Goal: Task Accomplishment & Management: Manage account settings

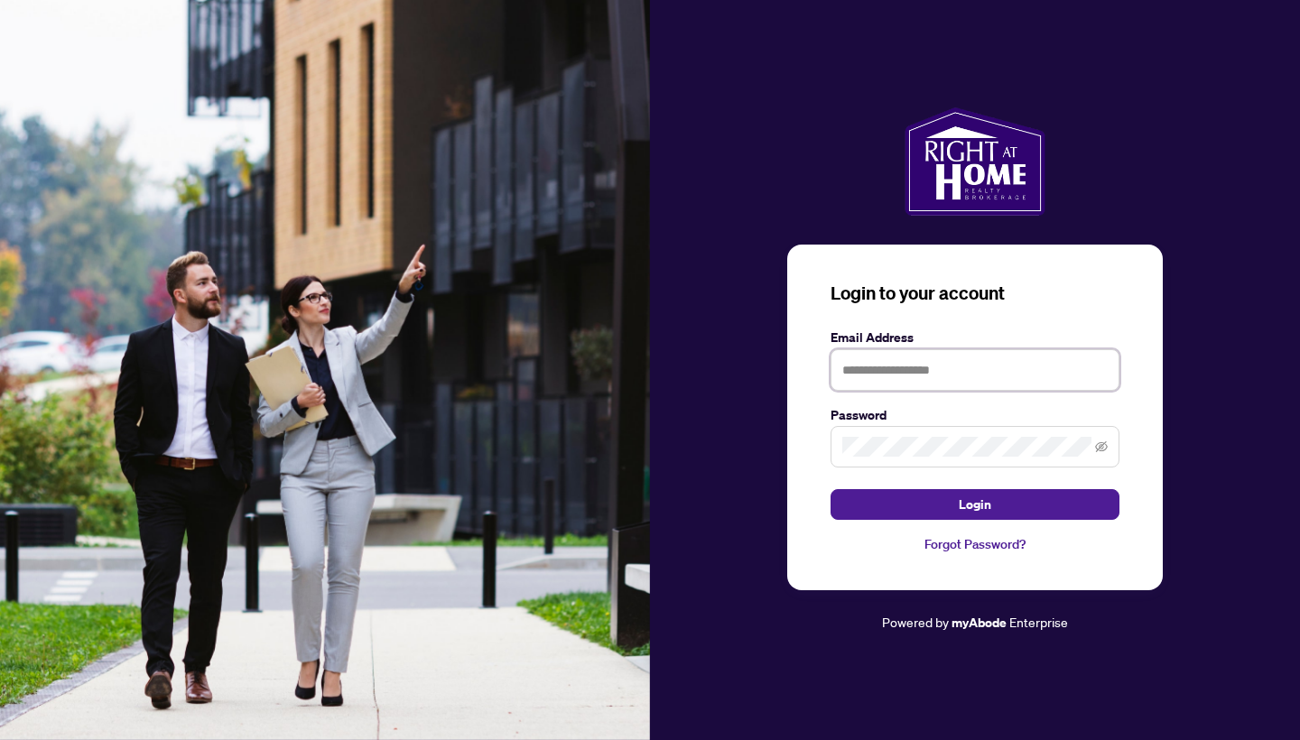
type input "**********"
click at [1110, 445] on span at bounding box center [975, 447] width 289 height 42
click at [1103, 445] on icon "eye-invisible" at bounding box center [1101, 446] width 13 height 11
click at [956, 507] on button "Login" at bounding box center [975, 504] width 289 height 31
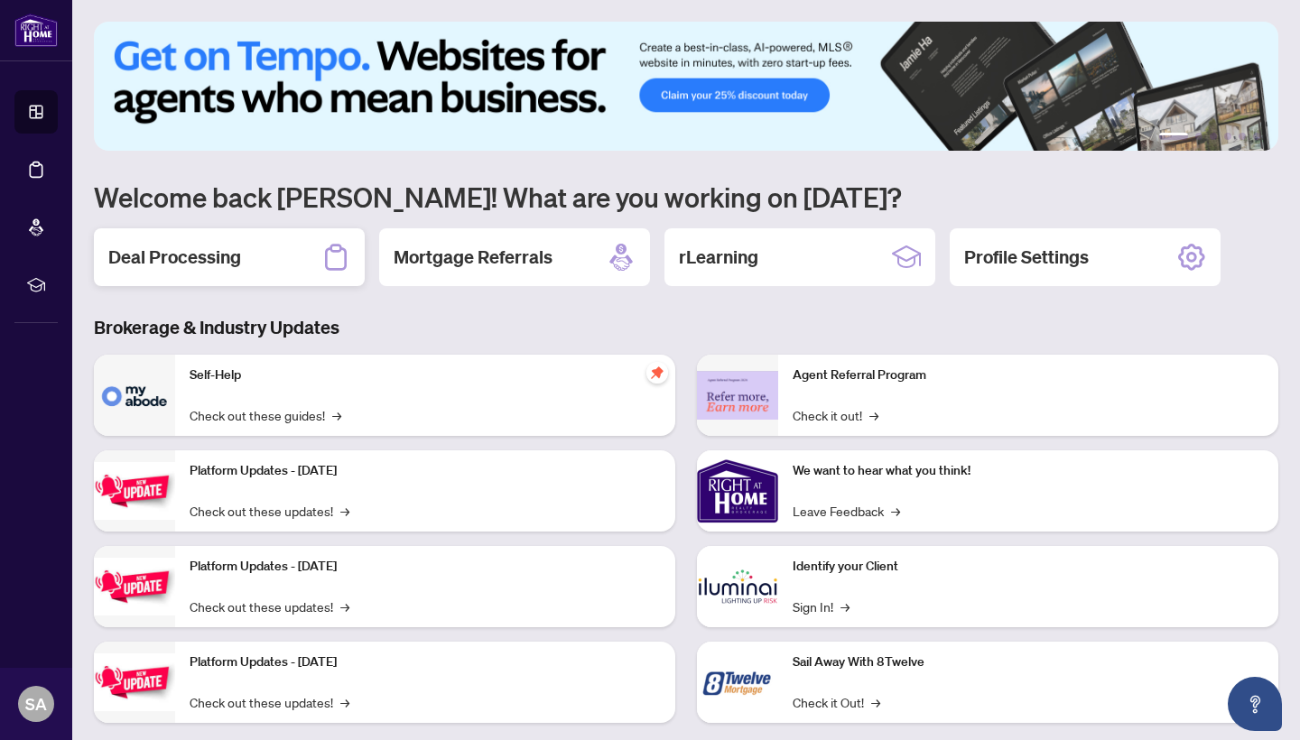
click at [158, 260] on h2 "Deal Processing" at bounding box center [174, 257] width 133 height 25
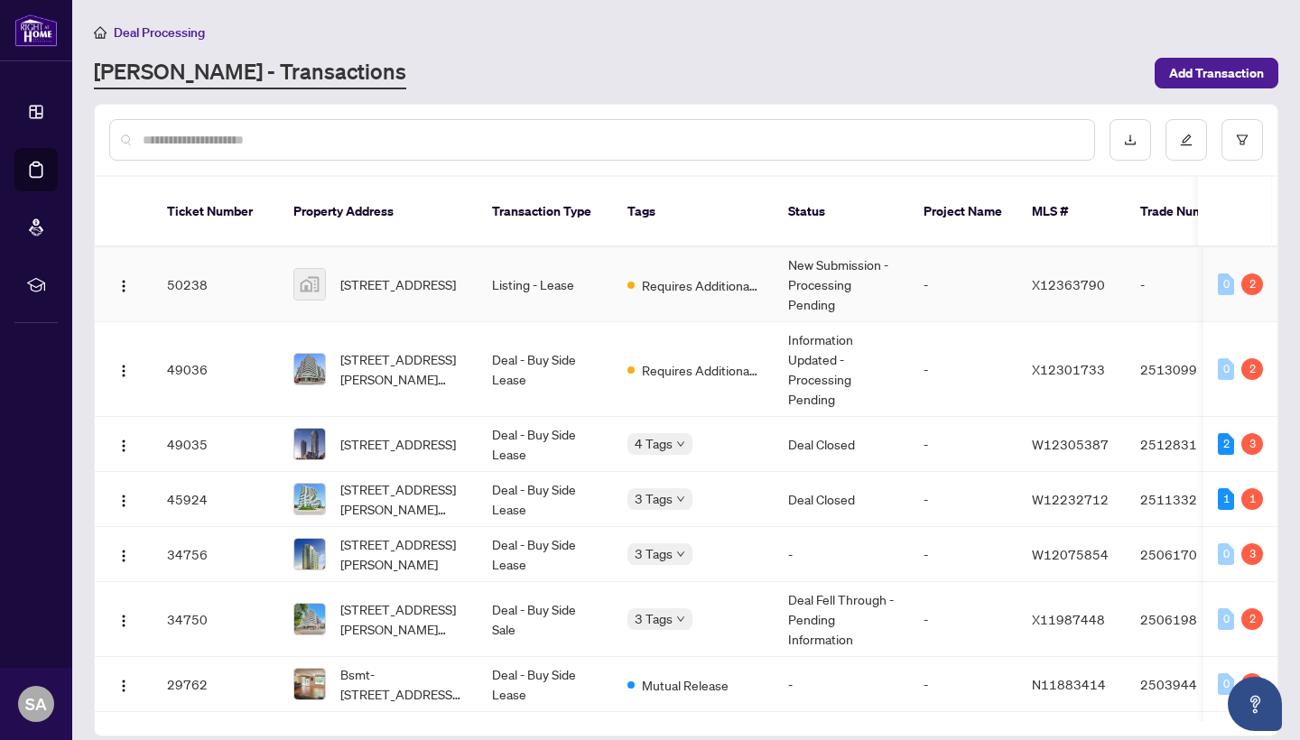
click at [690, 247] on td "Requires Additional Docs" at bounding box center [693, 284] width 161 height 75
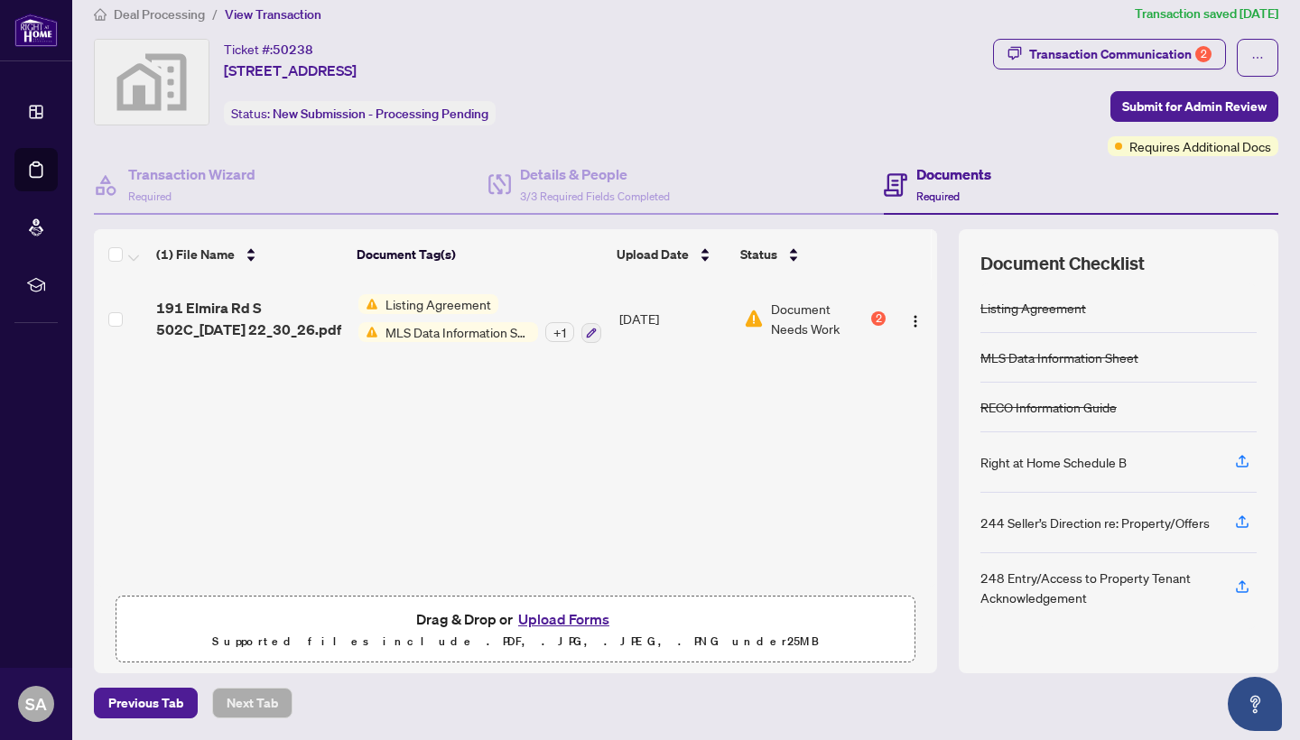
scroll to position [17, 0]
click at [560, 616] on button "Upload Forms" at bounding box center [564, 619] width 102 height 23
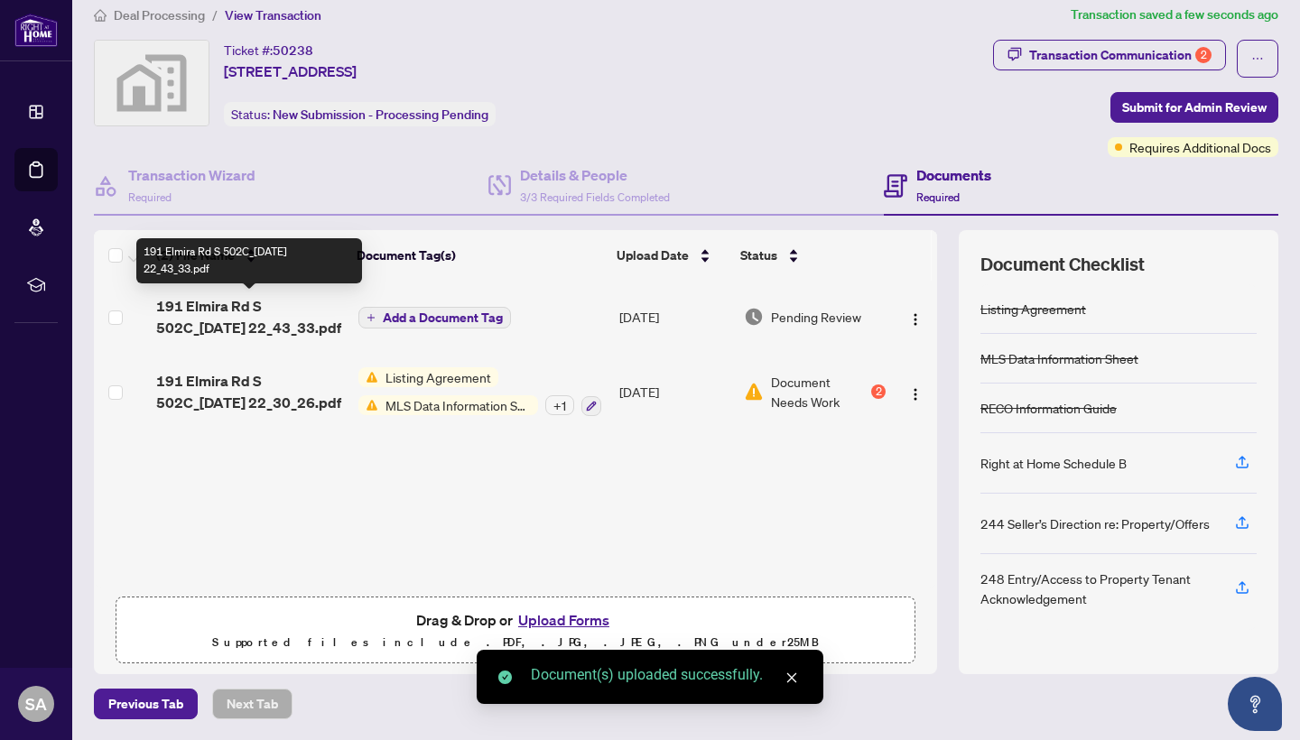
click at [204, 314] on span "191 Elmira Rd S 502C_2025-09-03 22_43_33.pdf" at bounding box center [250, 316] width 188 height 43
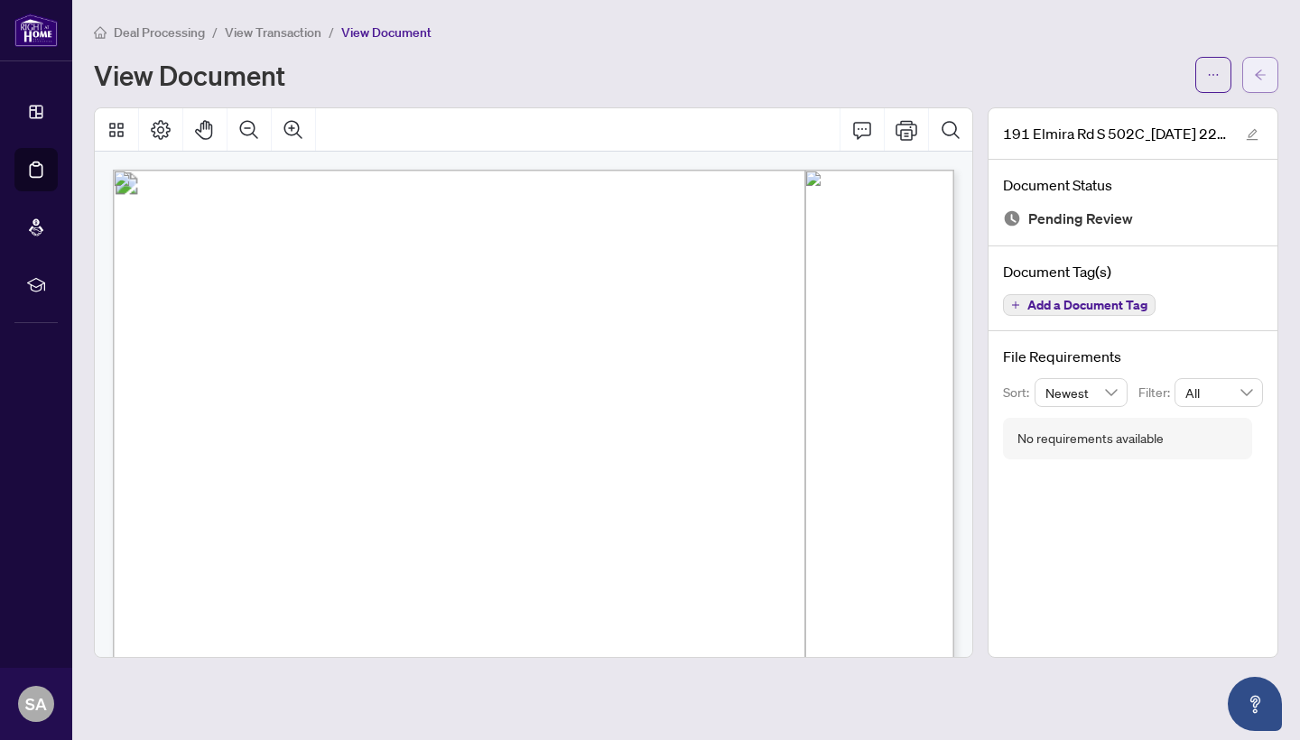
click at [1265, 75] on icon "arrow-left" at bounding box center [1260, 75] width 11 height 10
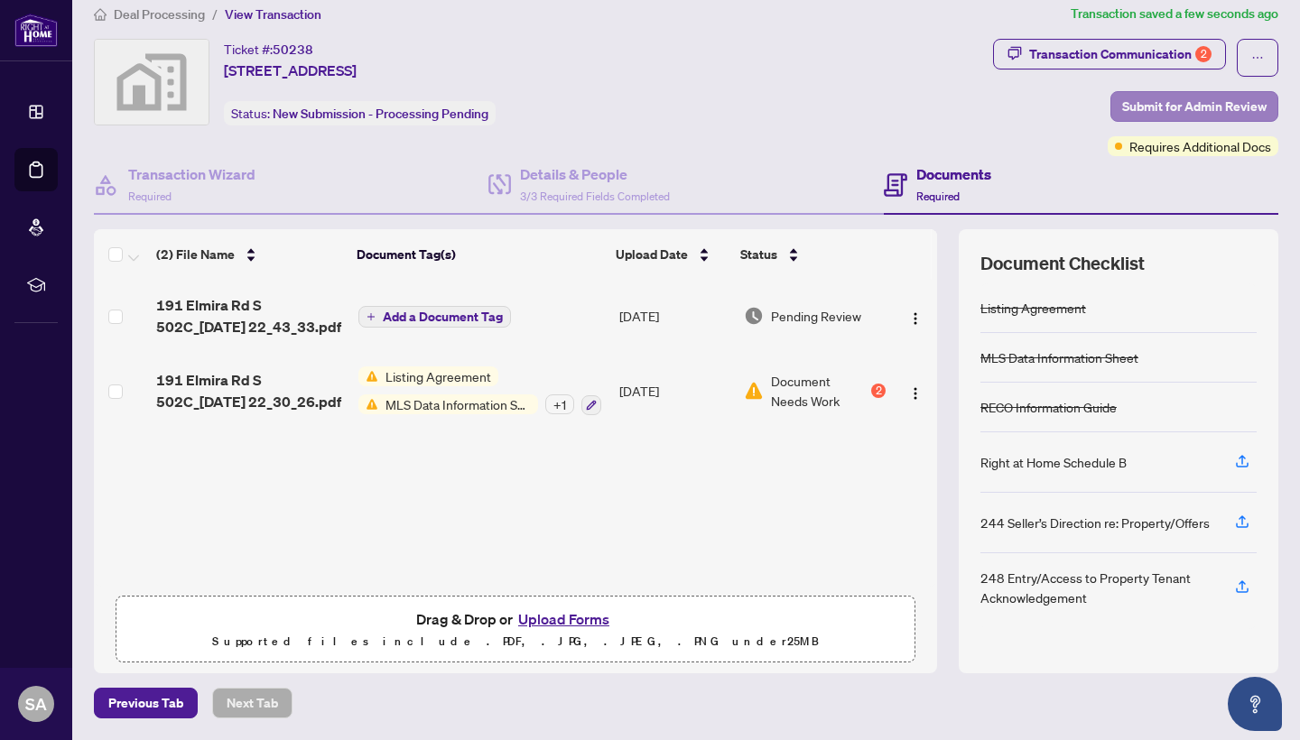
scroll to position [17, 0]
click at [1164, 123] on div "Transaction Communication 2 Submit for Admin Review Requires Additional Docs" at bounding box center [1135, 98] width 285 height 117
click at [1175, 117] on span "Submit for Admin Review" at bounding box center [1194, 107] width 144 height 29
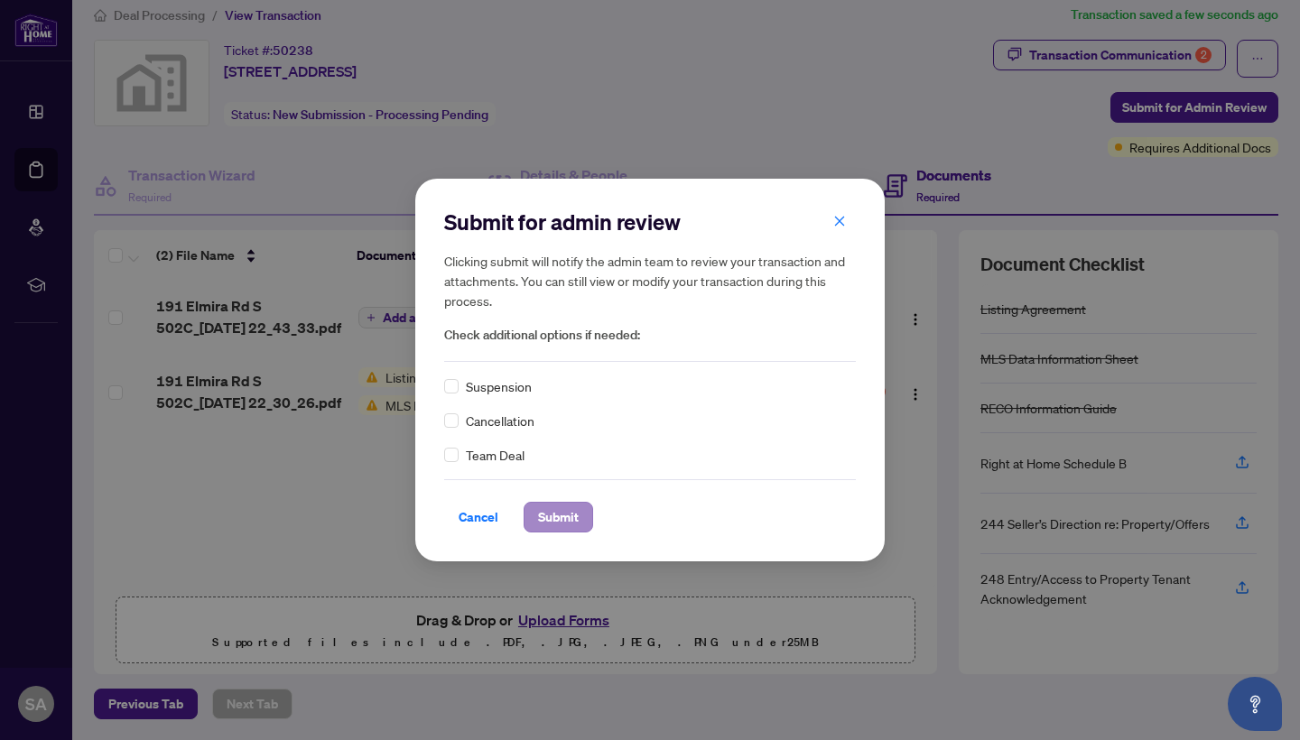
click at [573, 522] on span "Submit" at bounding box center [558, 517] width 41 height 29
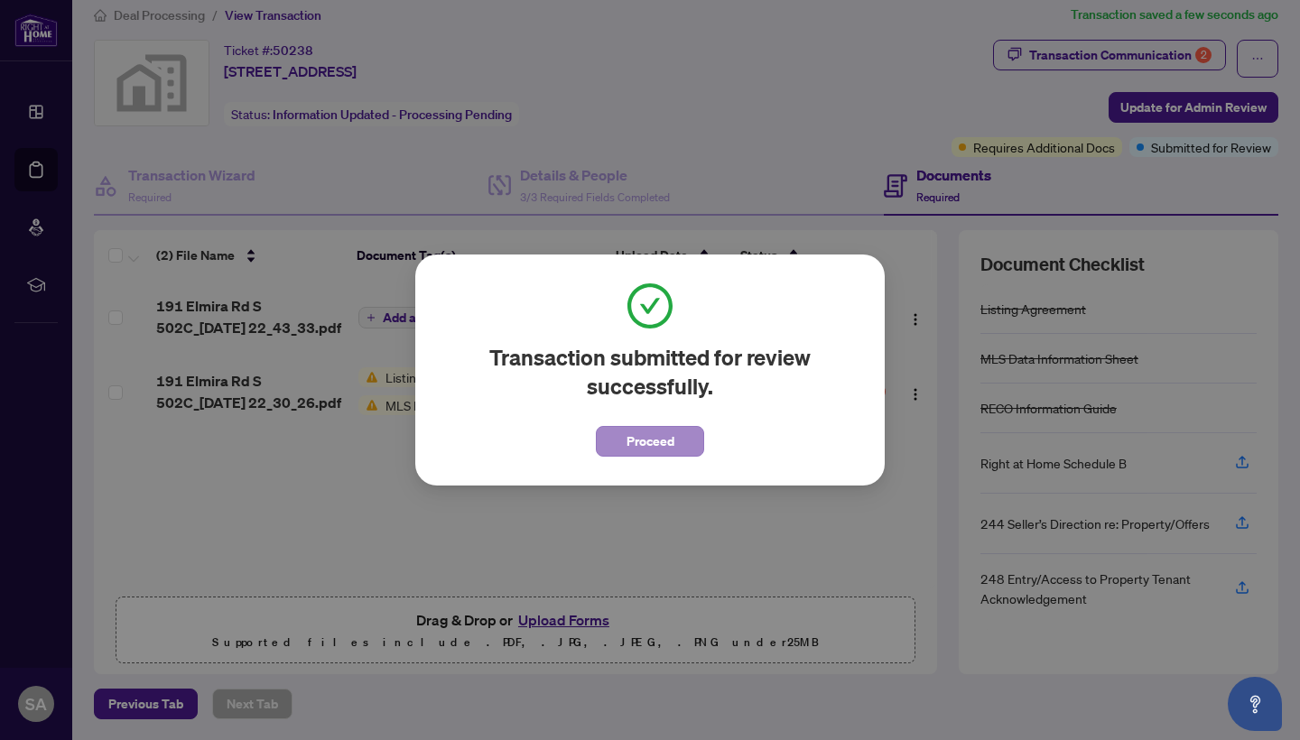
click at [679, 436] on button "Proceed" at bounding box center [650, 441] width 108 height 31
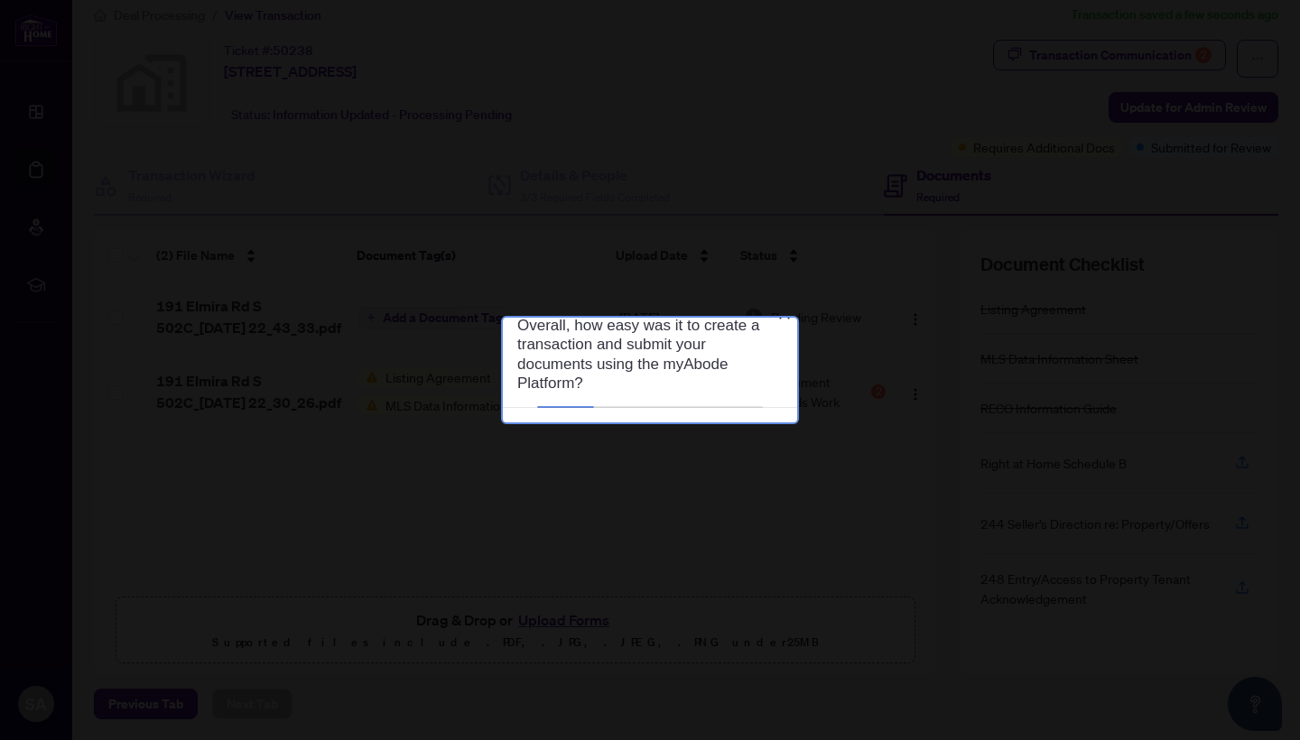
scroll to position [0, 0]
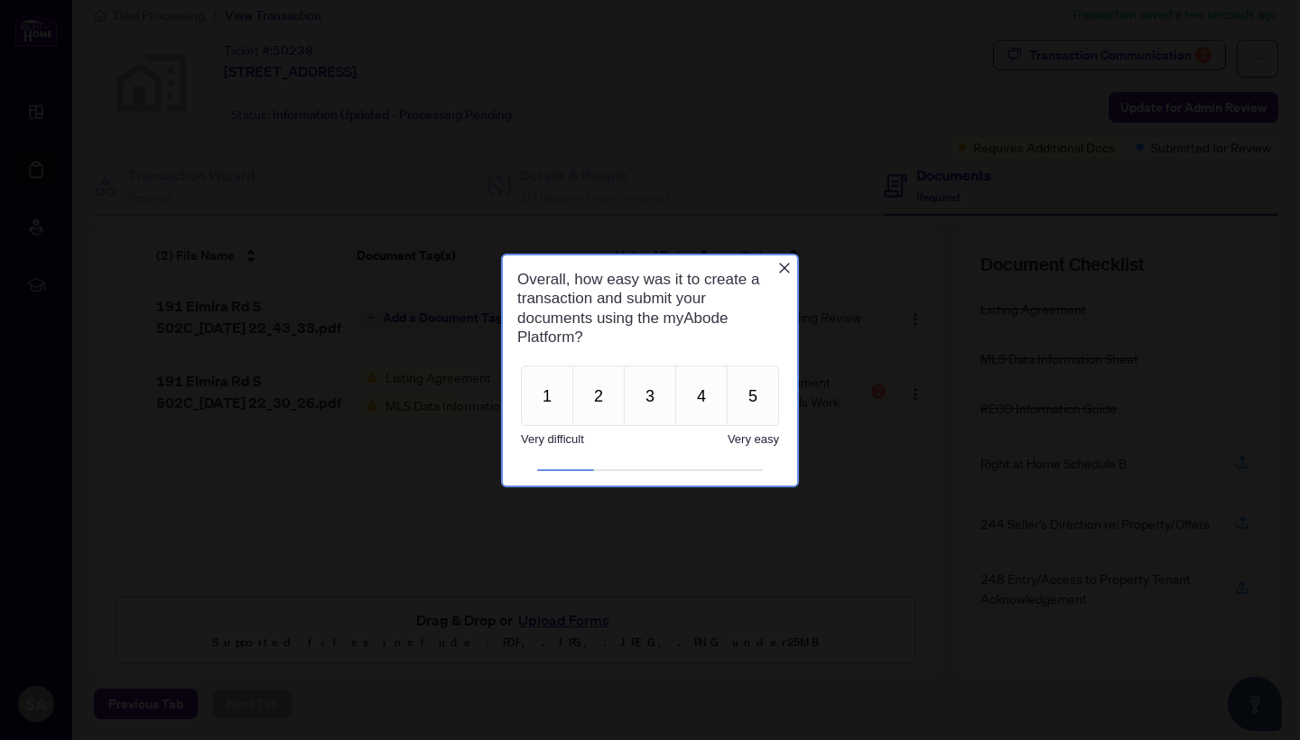
click at [783, 266] on icon "Close button" at bounding box center [784, 267] width 11 height 11
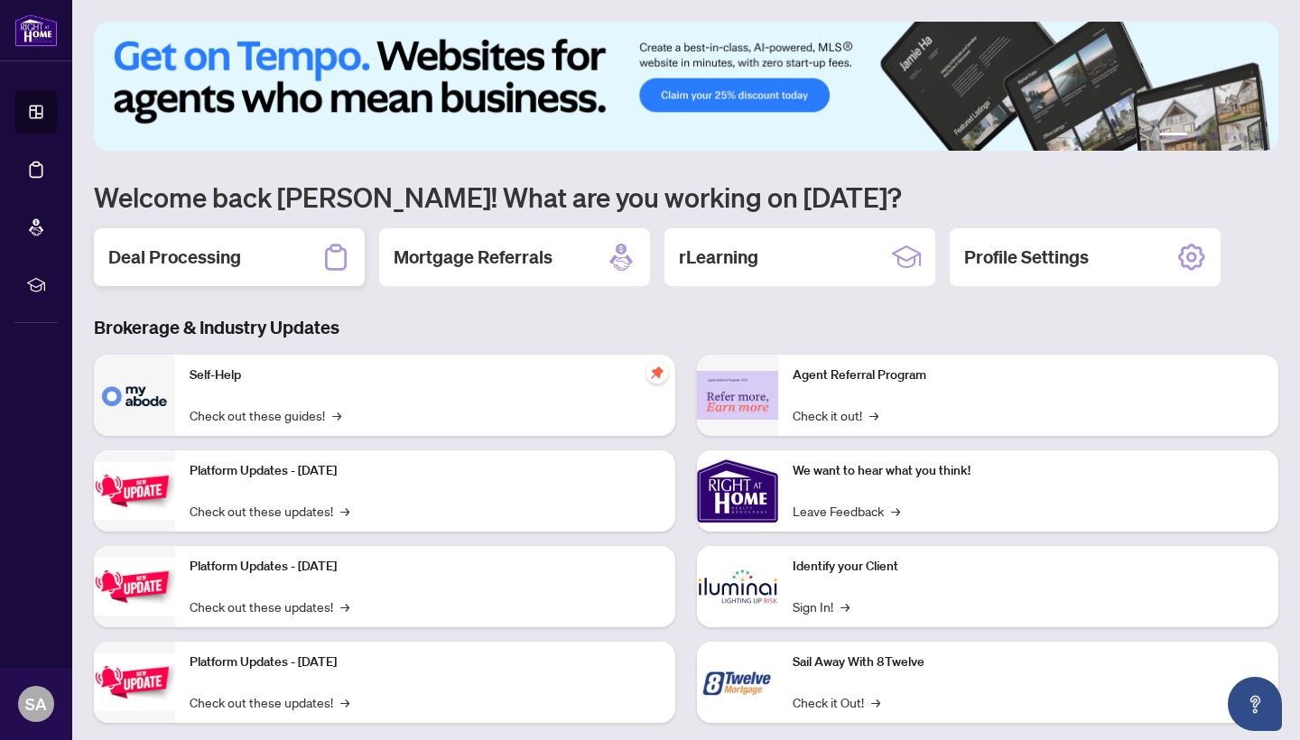
click at [214, 250] on h2 "Deal Processing" at bounding box center [174, 257] width 133 height 25
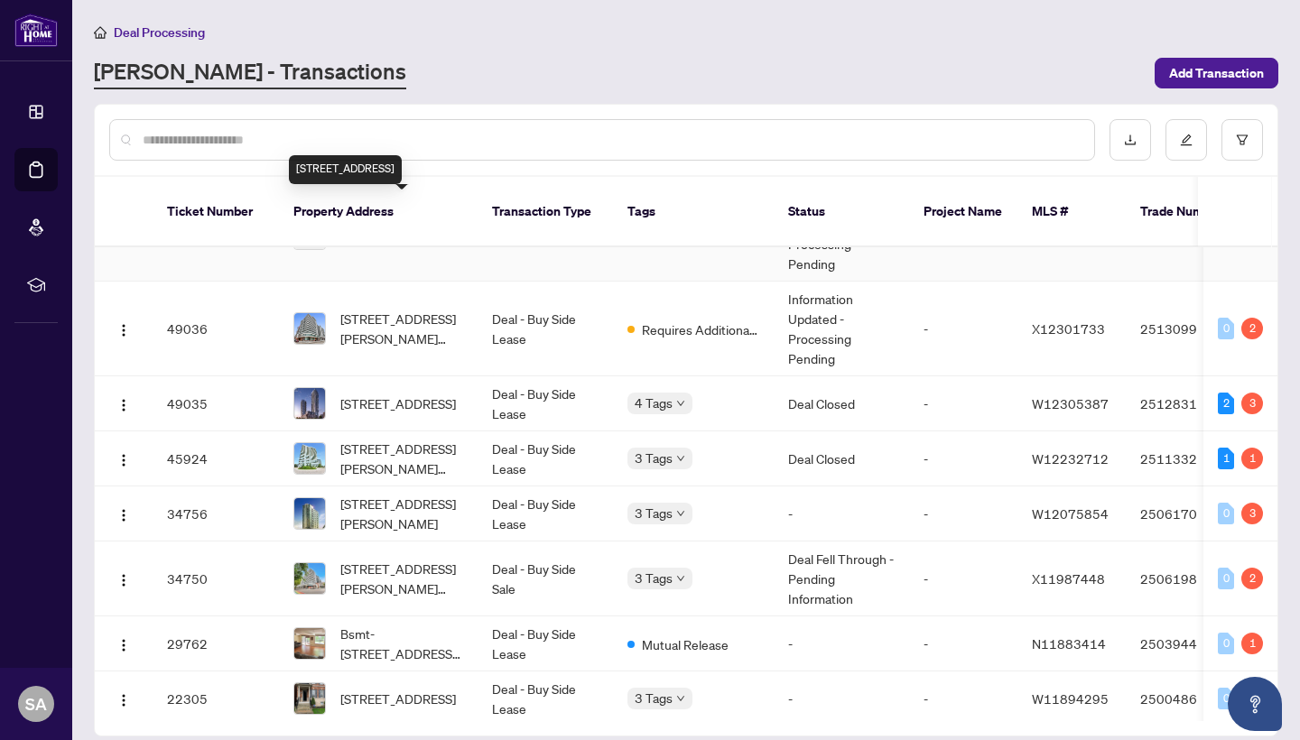
scroll to position [63, 0]
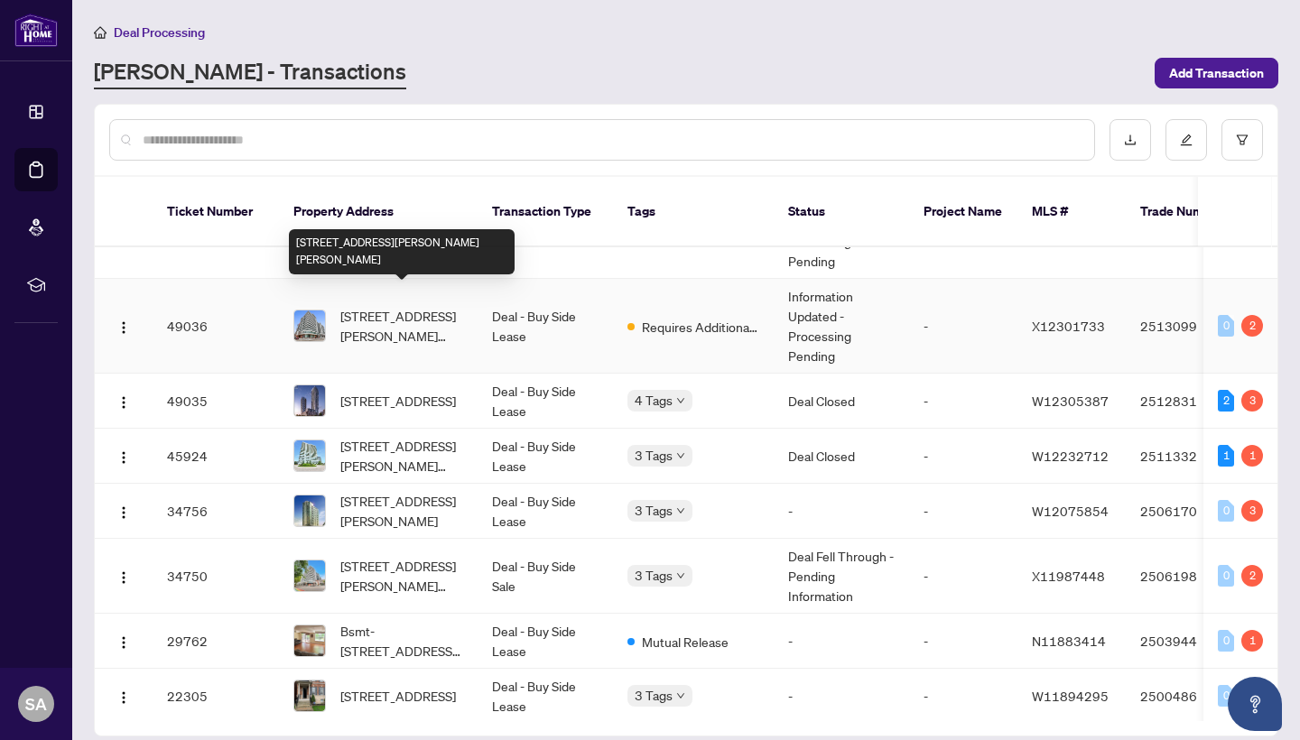
click at [389, 306] on span "[STREET_ADDRESS][PERSON_NAME][PERSON_NAME]" at bounding box center [401, 326] width 123 height 40
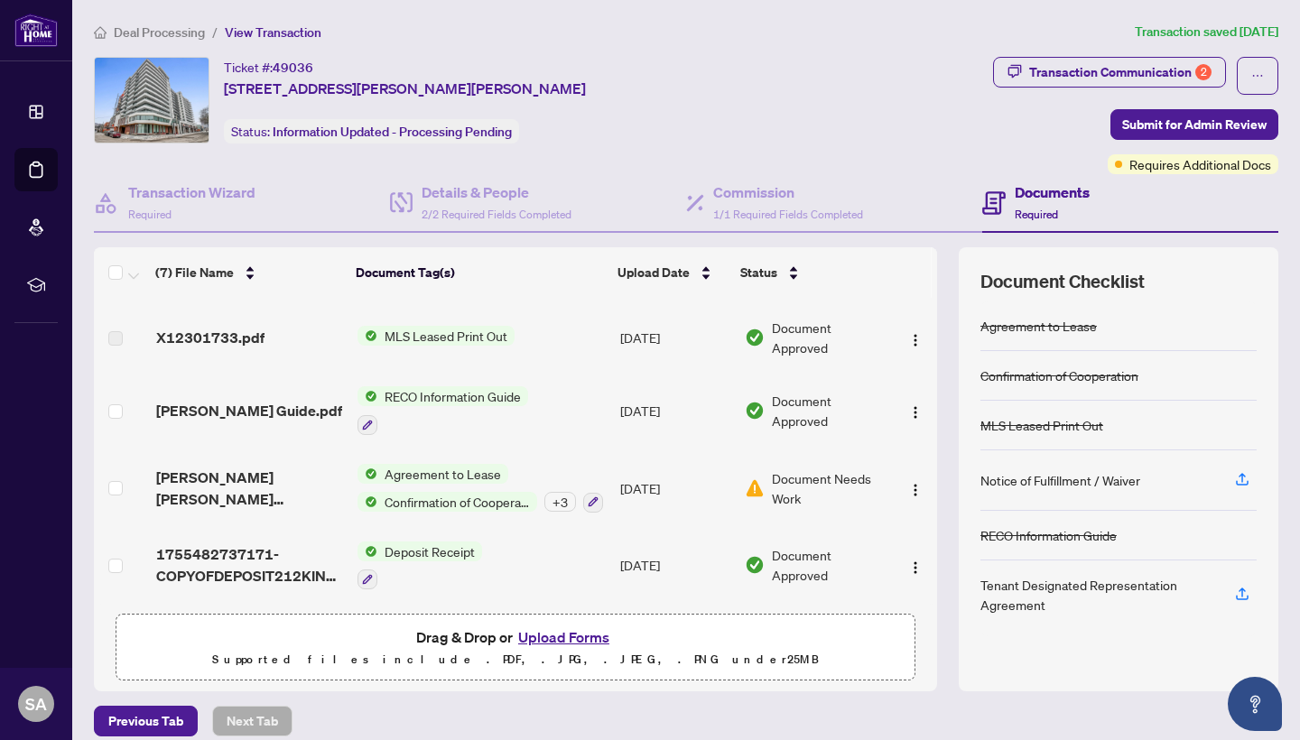
scroll to position [228, 0]
click at [901, 485] on button "button" at bounding box center [915, 488] width 29 height 29
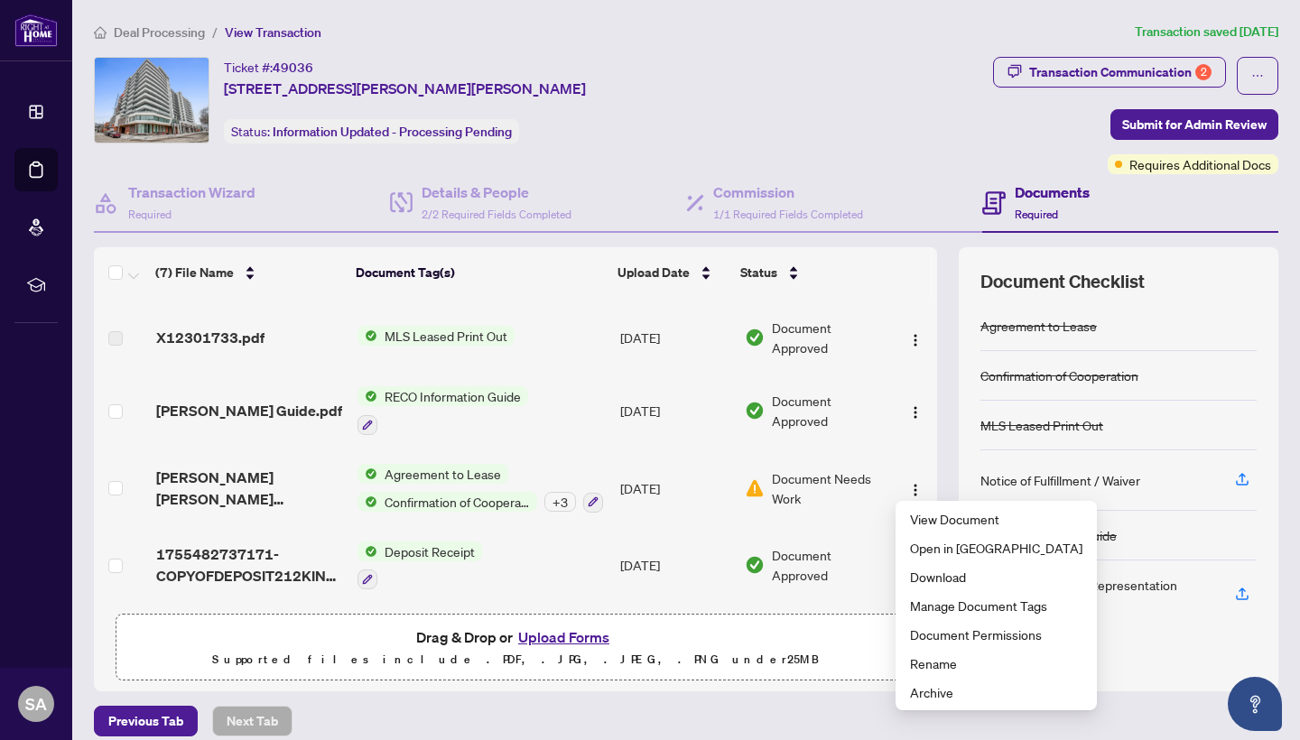
click at [758, 469] on div "Document Needs Work" at bounding box center [815, 489] width 141 height 40
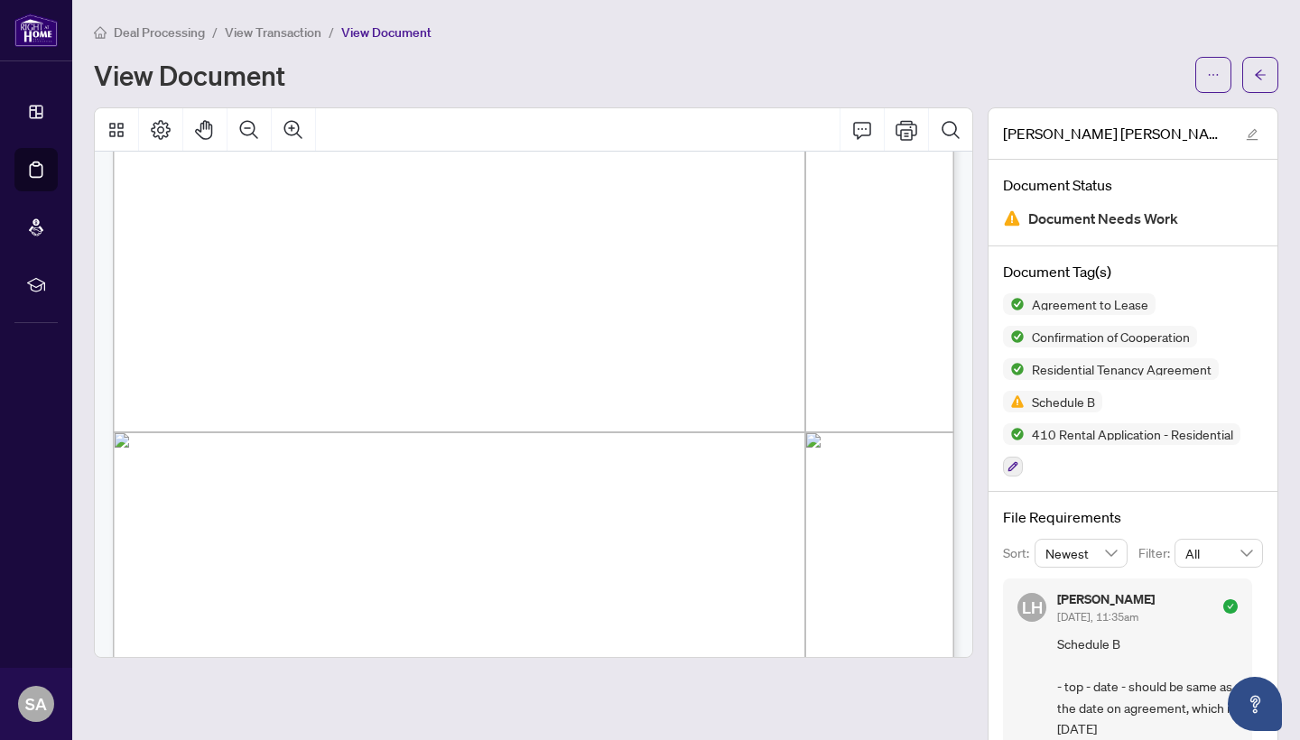
scroll to position [10503, 0]
click at [302, 30] on span "View Transaction" at bounding box center [273, 32] width 97 height 16
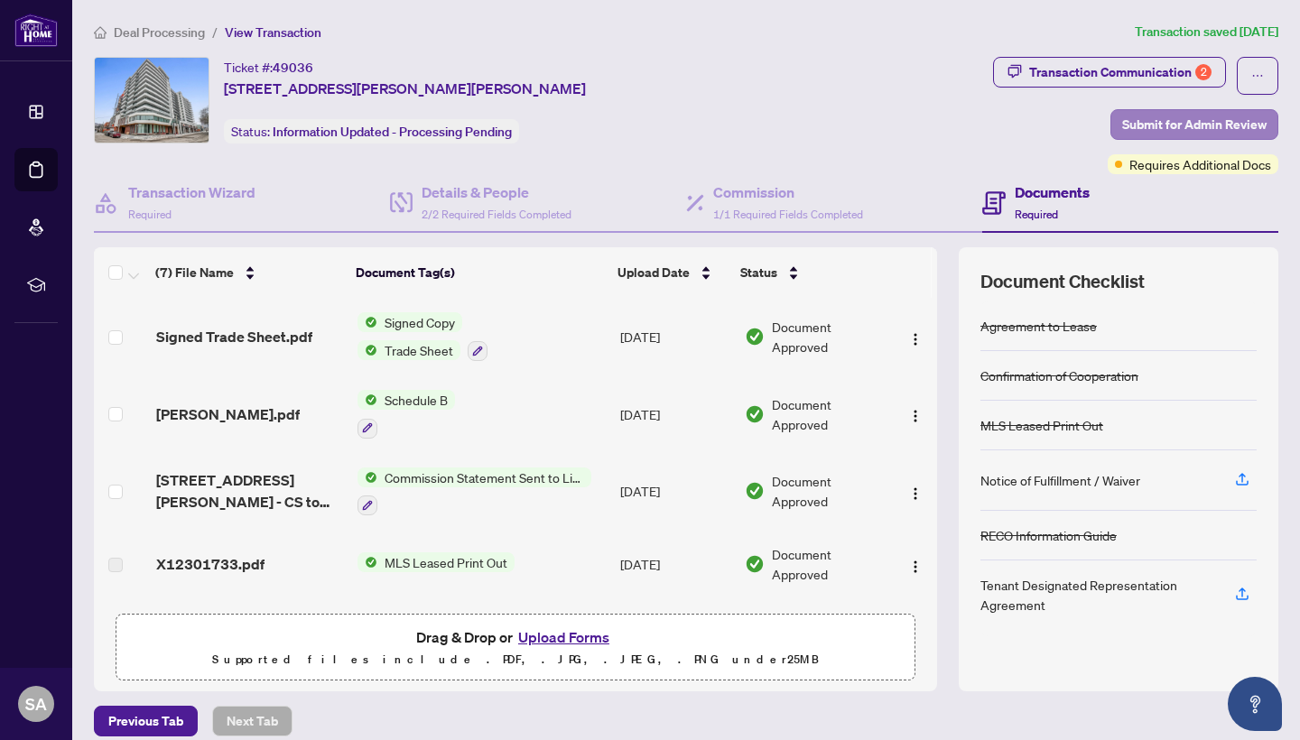
click at [1147, 116] on span "Submit for Admin Review" at bounding box center [1194, 124] width 144 height 29
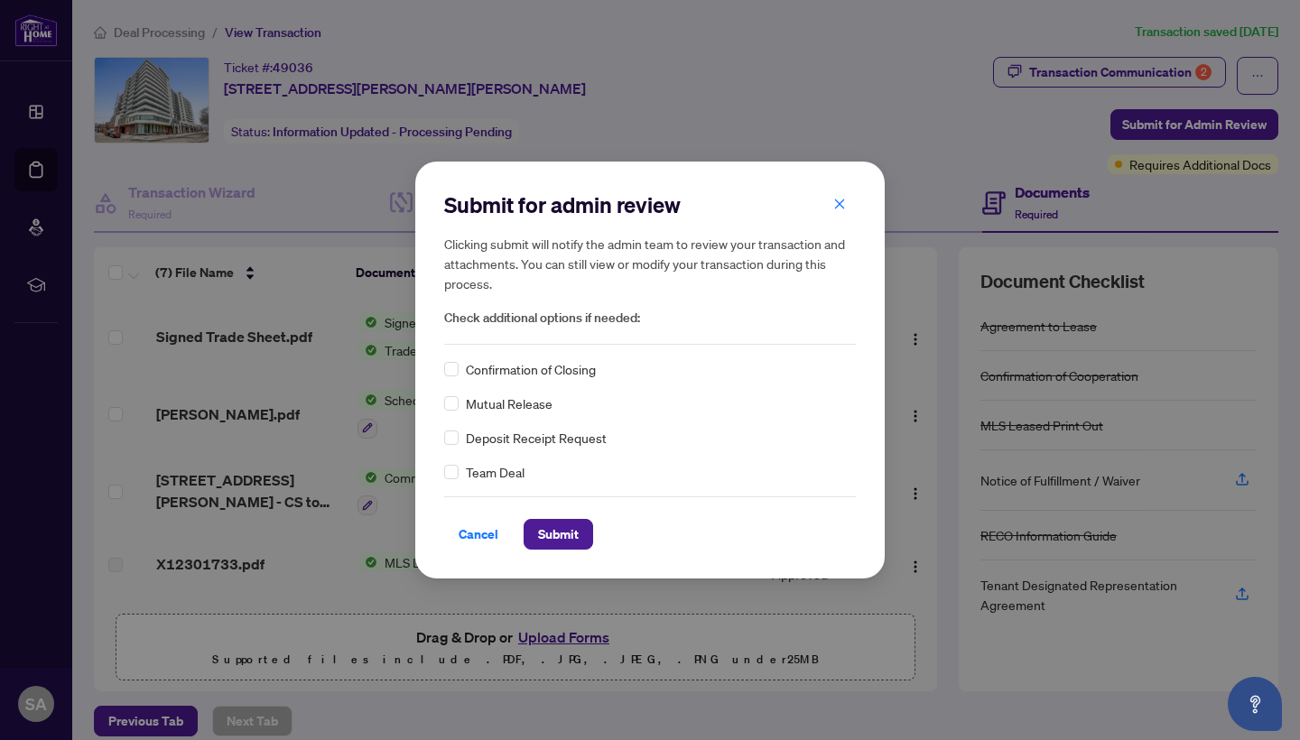
click at [551, 373] on span "Confirmation of Closing" at bounding box center [531, 369] width 130 height 20
click at [457, 374] on span at bounding box center [451, 369] width 14 height 14
click at [575, 535] on span "Submit" at bounding box center [558, 534] width 41 height 29
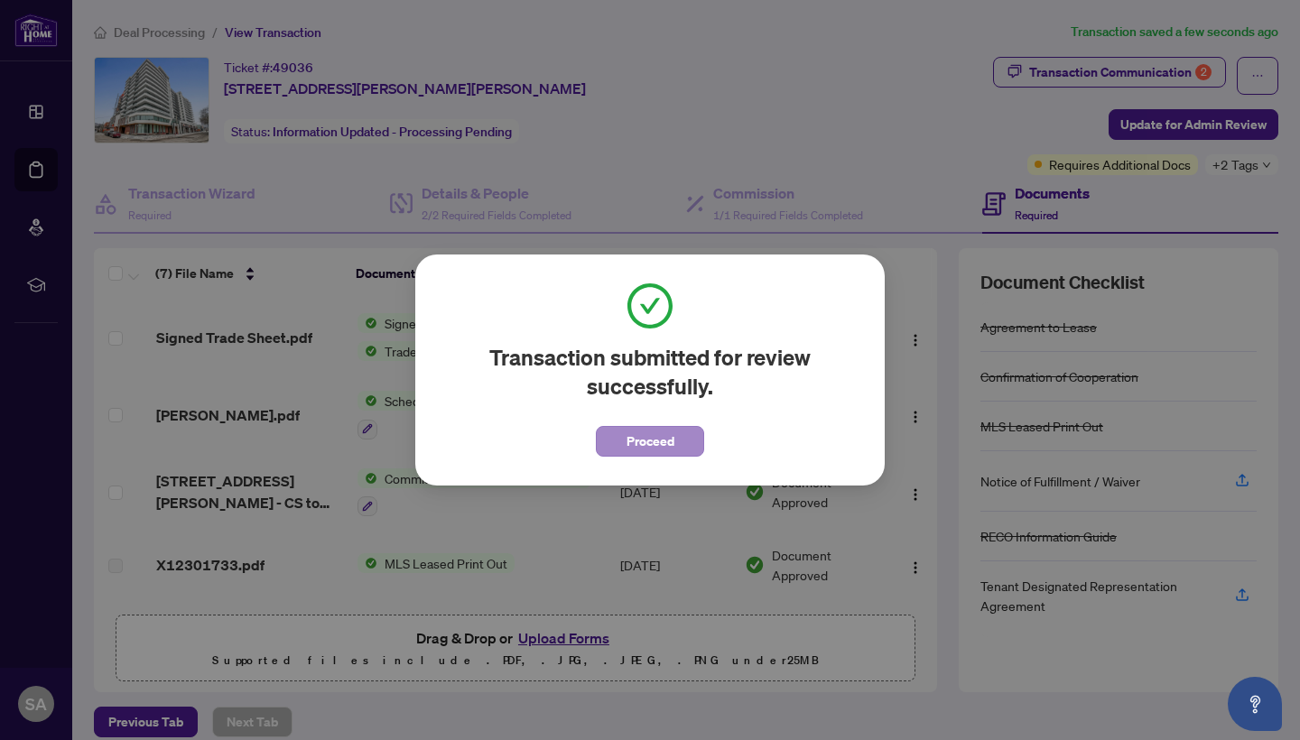
click at [653, 443] on span "Proceed" at bounding box center [651, 441] width 48 height 29
